Goal: Entertainment & Leisure: Consume media (video, audio)

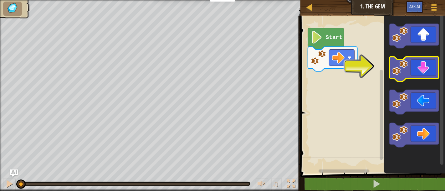
click at [426, 69] on icon "Blockly Workspace" at bounding box center [413, 69] width 49 height 25
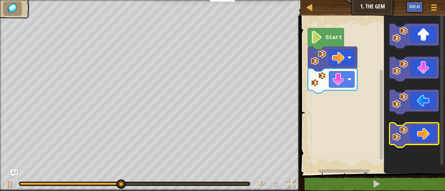
click at [419, 134] on icon "Blockly Workspace" at bounding box center [413, 135] width 49 height 25
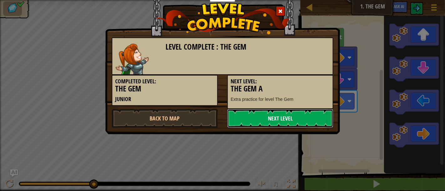
click at [260, 120] on link "Next Level" at bounding box center [280, 118] width 106 height 19
